Goal: Obtain resource: Obtain resource

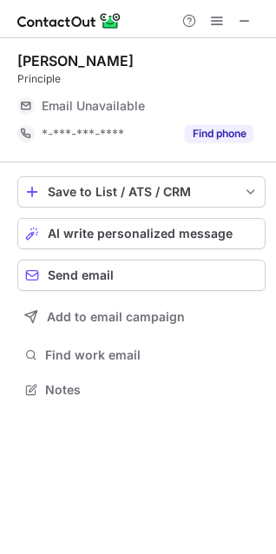
scroll to position [377, 276]
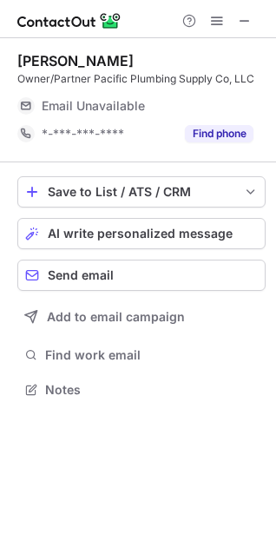
scroll to position [377, 276]
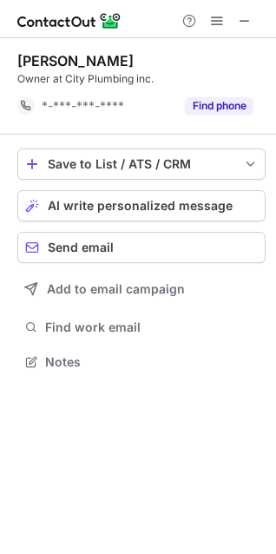
scroll to position [350, 276]
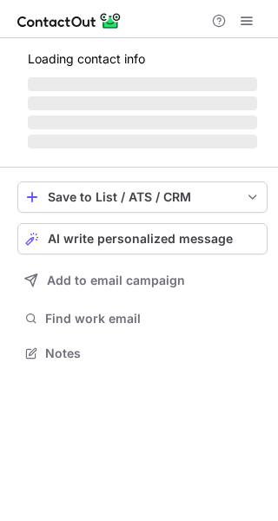
scroll to position [419, 278]
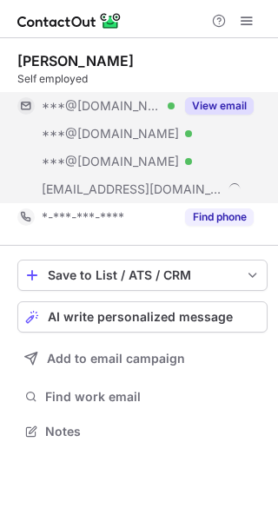
click at [233, 100] on button "View email" at bounding box center [219, 105] width 69 height 17
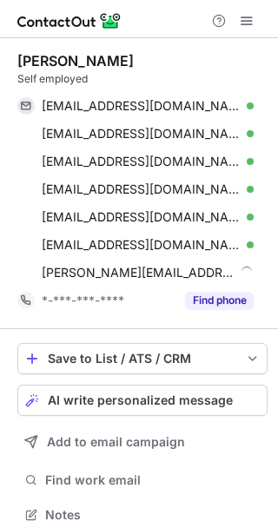
scroll to position [502, 265]
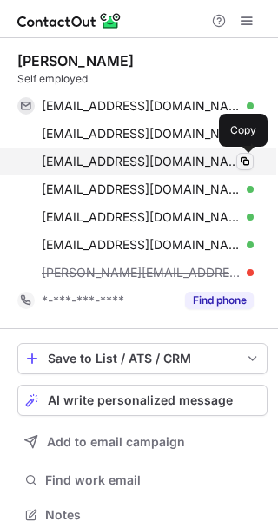
click at [247, 161] on span at bounding box center [245, 161] width 14 height 14
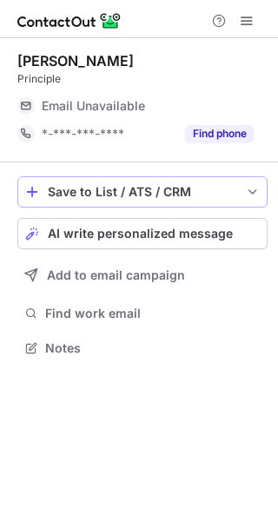
scroll to position [336, 278]
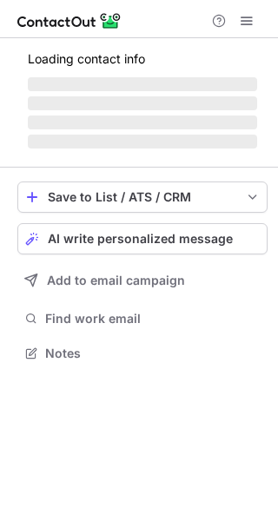
scroll to position [336, 278]
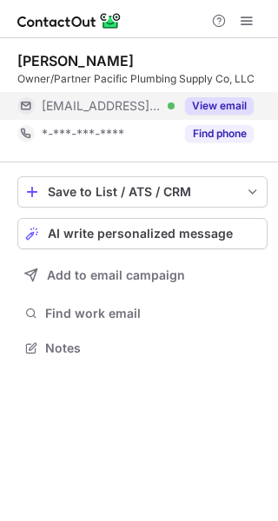
click at [220, 109] on button "View email" at bounding box center [219, 105] width 69 height 17
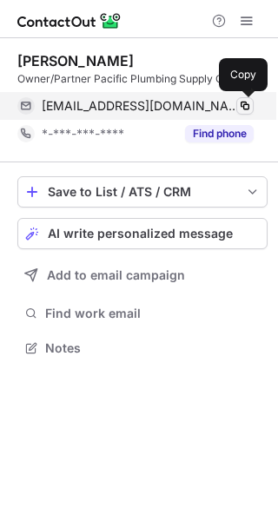
click at [248, 103] on span at bounding box center [245, 106] width 14 height 14
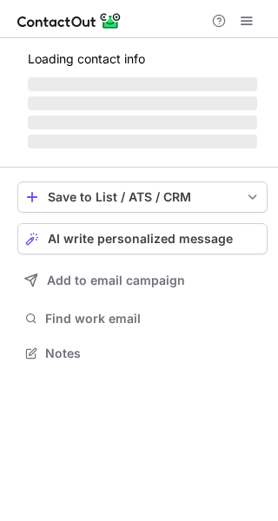
scroll to position [336, 278]
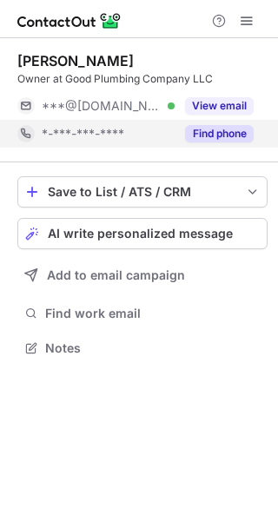
scroll to position [336, 278]
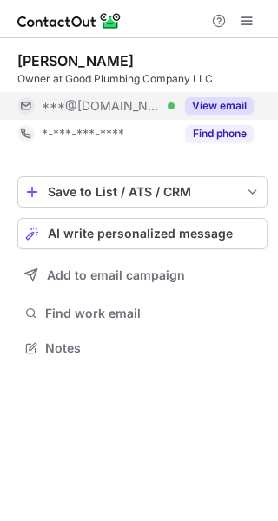
click at [220, 104] on button "View email" at bounding box center [219, 105] width 69 height 17
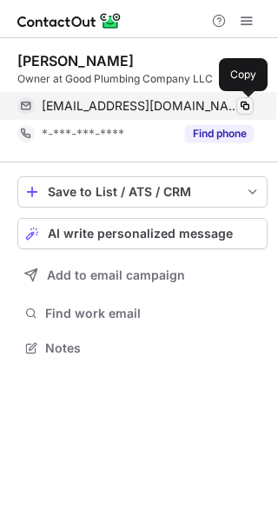
click at [242, 102] on span at bounding box center [245, 106] width 14 height 14
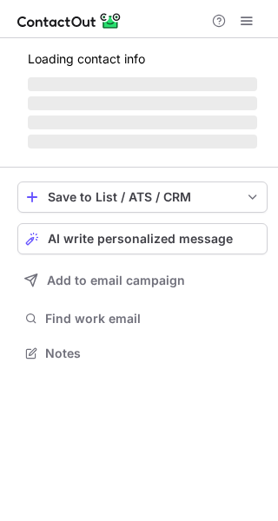
scroll to position [336, 278]
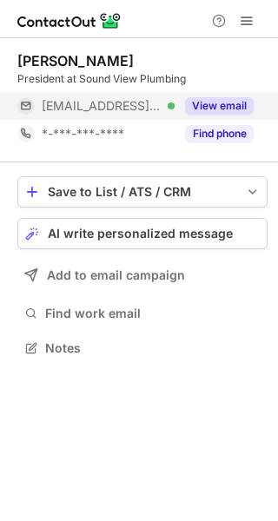
click at [230, 110] on button "View email" at bounding box center [219, 105] width 69 height 17
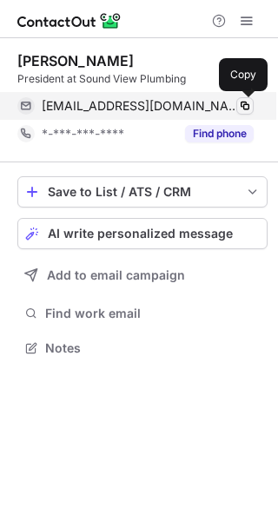
click at [245, 104] on span at bounding box center [245, 106] width 14 height 14
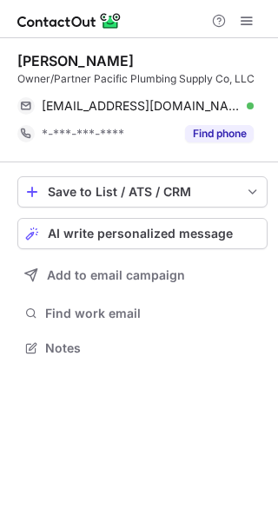
scroll to position [336, 278]
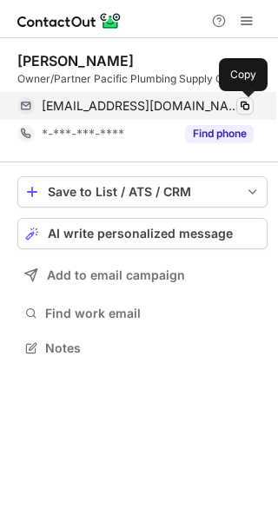
click at [249, 102] on span at bounding box center [245, 106] width 14 height 14
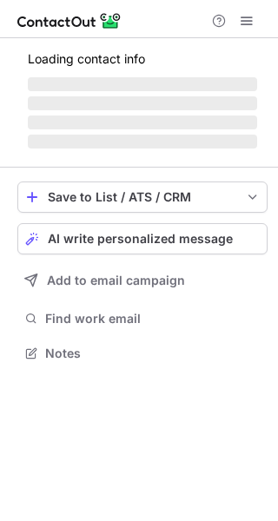
scroll to position [364, 278]
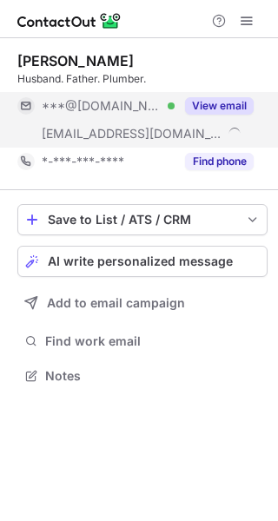
click at [233, 108] on button "View email" at bounding box center [219, 105] width 69 height 17
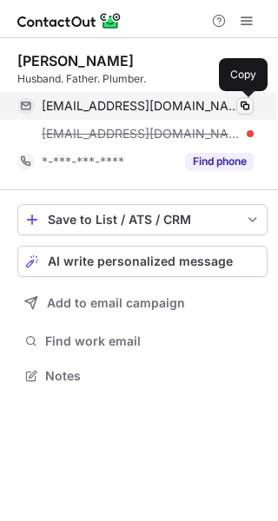
click at [242, 100] on span at bounding box center [245, 106] width 14 height 14
